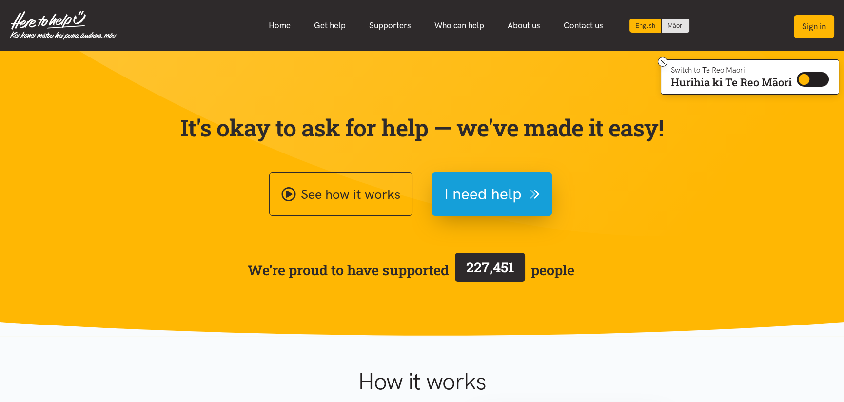
click at [821, 29] on button "Sign in" at bounding box center [813, 26] width 40 height 23
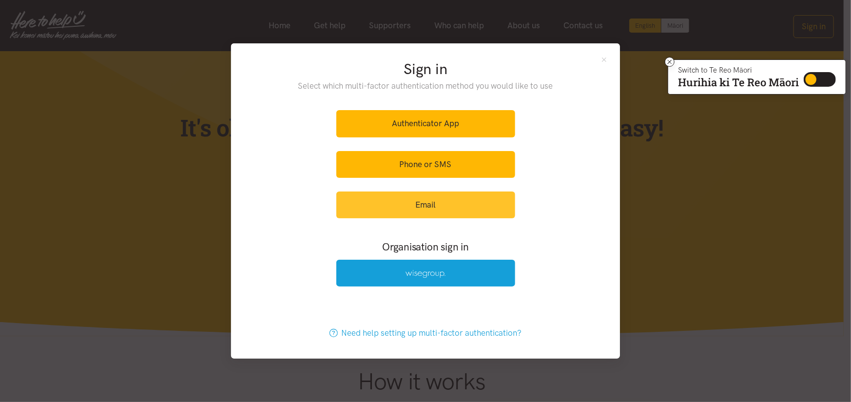
click at [398, 211] on link "Email" at bounding box center [425, 205] width 179 height 27
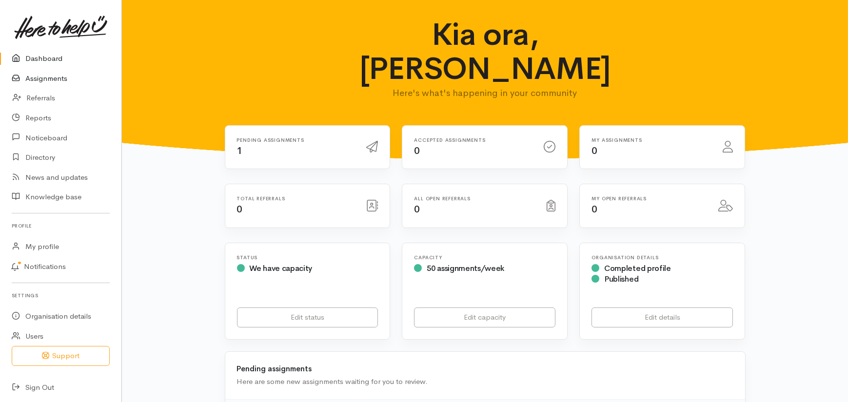
click at [58, 78] on link "Assignments" at bounding box center [60, 79] width 121 height 20
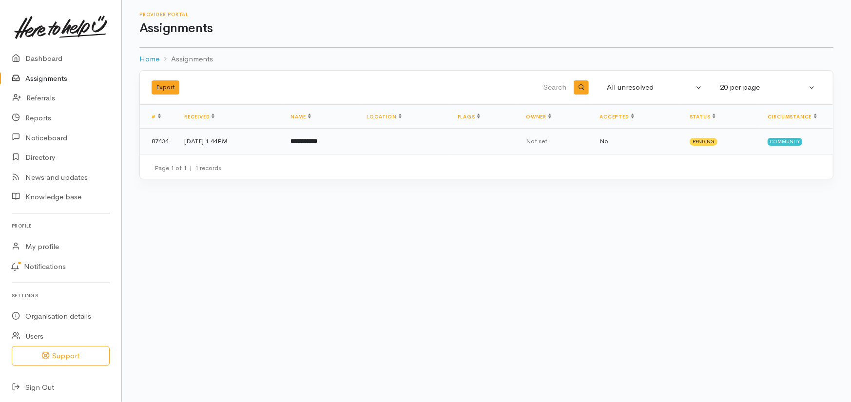
click at [317, 138] on b "**********" at bounding box center [303, 141] width 27 height 6
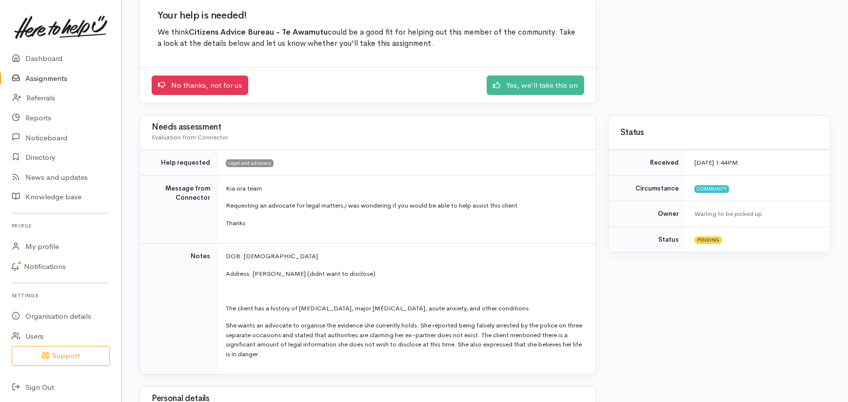
scroll to position [97, 0]
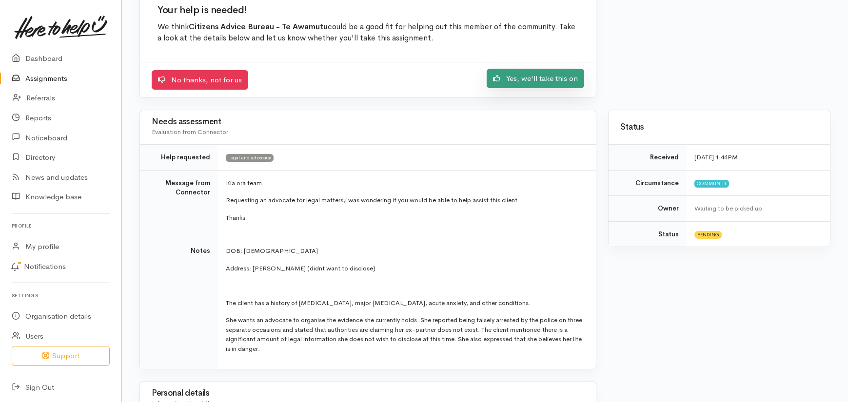
click at [540, 70] on link "Yes, we'll take this on" at bounding box center [534, 79] width 97 height 20
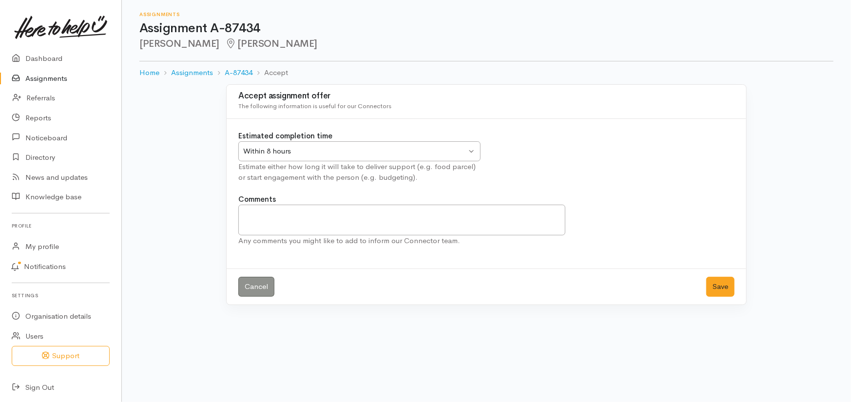
click at [262, 151] on div "Within 8 hours" at bounding box center [354, 151] width 223 height 11
click at [288, 214] on textarea "Comments" at bounding box center [401, 220] width 327 height 31
click at [714, 283] on button "Save" at bounding box center [720, 287] width 28 height 20
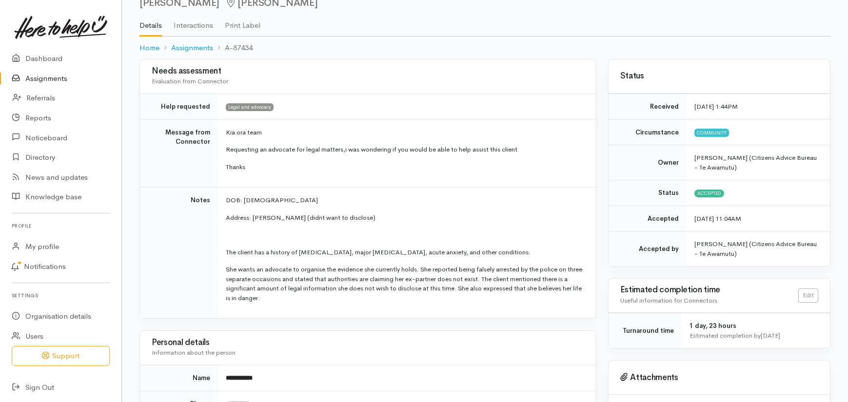
scroll to position [97, 0]
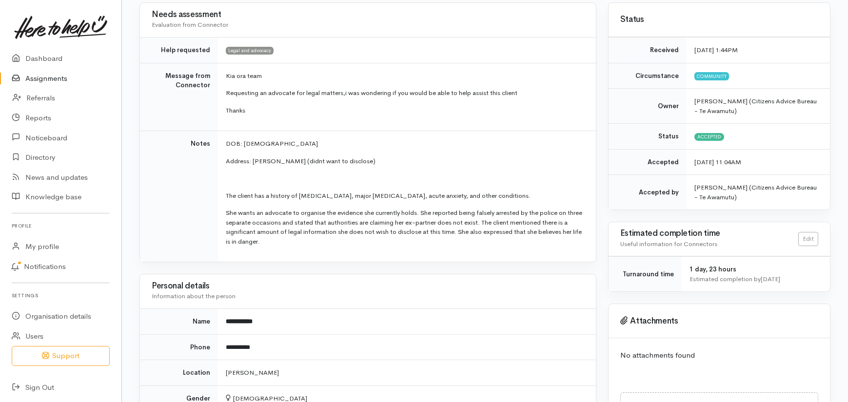
click at [284, 241] on p "She wants an advocate to organise the evidence she currently holds. She reporte…" at bounding box center [405, 227] width 358 height 38
